Goal: Transaction & Acquisition: Book appointment/travel/reservation

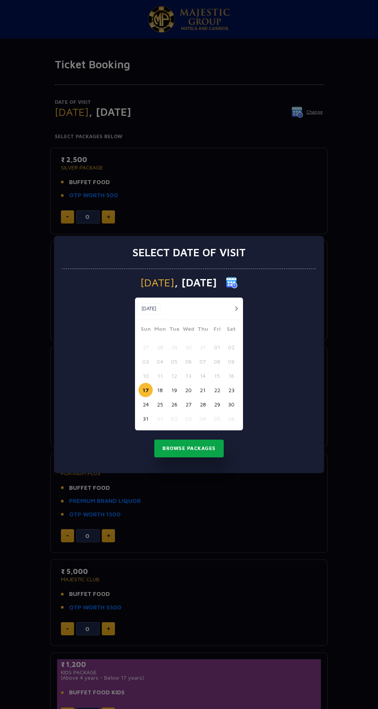
click at [183, 449] on button "Browse Packages" at bounding box center [189, 449] width 70 height 18
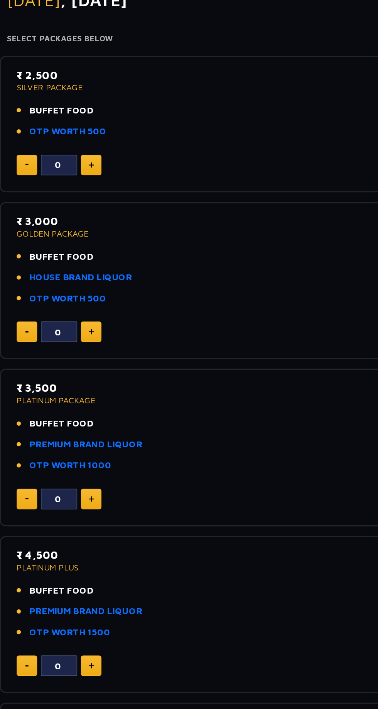
click at [80, 261] on p "GOLDEN PACKAGE" at bounding box center [189, 260] width 256 height 5
click at [78, 261] on p "GOLDEN PACKAGE" at bounding box center [189, 260] width 256 height 5
click at [98, 261] on p "GOLDEN PACKAGE" at bounding box center [189, 260] width 256 height 5
click at [97, 393] on link "PREMIUM BRAND LIQUOR" at bounding box center [105, 395] width 72 height 9
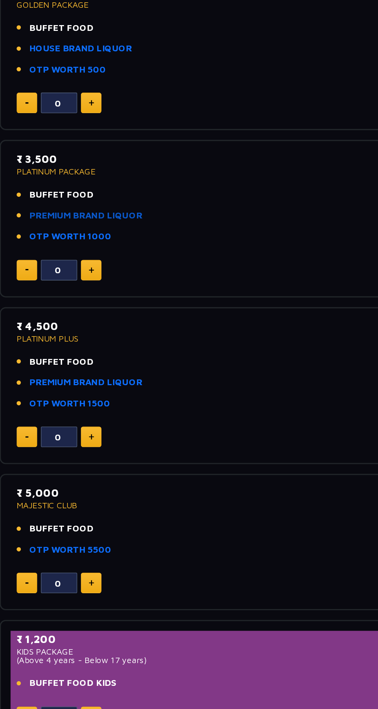
scroll to position [2, 0]
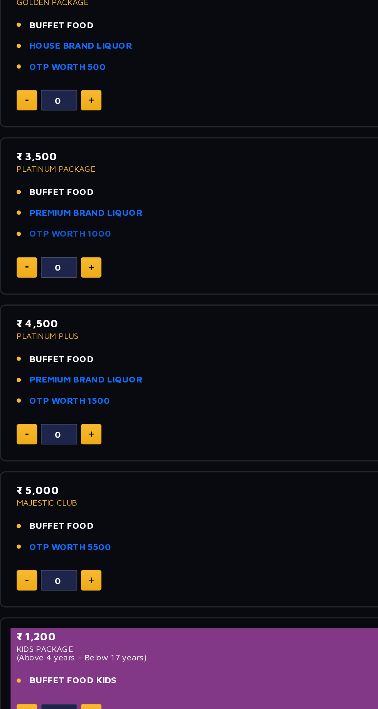
click at [114, 404] on link "OTP WORTH 1000" at bounding box center [95, 406] width 53 height 9
